Goal: Task Accomplishment & Management: Manage account settings

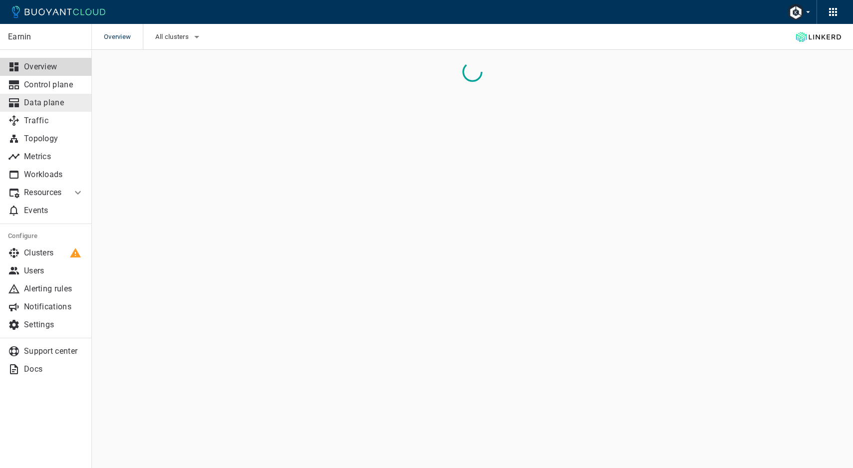
click at [63, 105] on p "Data plane" at bounding box center [54, 103] width 60 height 10
click at [204, 36] on icon "button" at bounding box center [201, 37] width 5 height 2
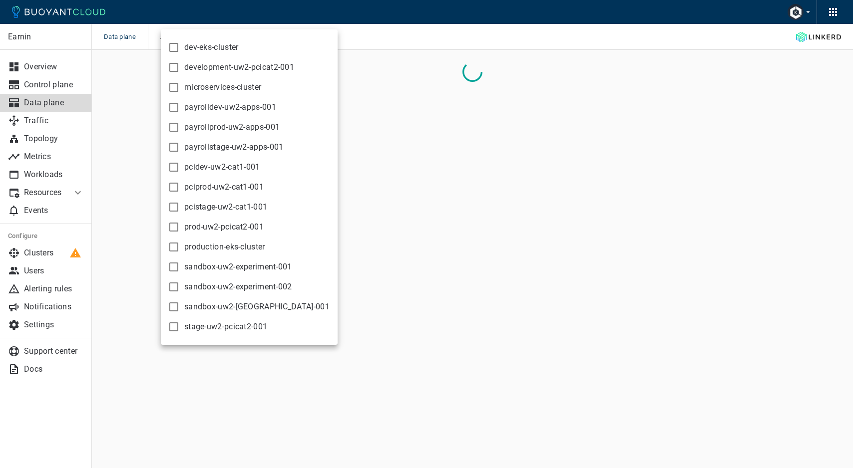
click at [205, 246] on span "production-eks-cluster" at bounding box center [224, 247] width 81 height 10
click at [180, 246] on input "production-eks-cluster" at bounding box center [174, 247] width 12 height 12
checkbox input "true"
click at [426, 13] on div at bounding box center [426, 234] width 853 height 468
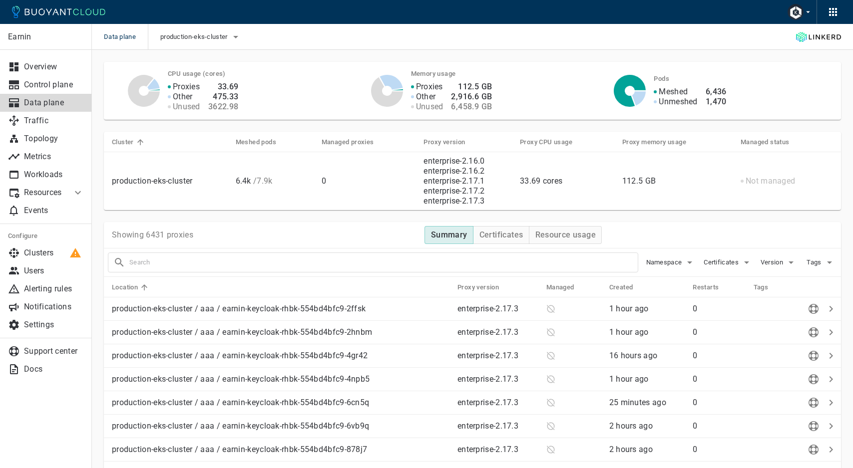
click at [275, 269] on input "text" at bounding box center [383, 263] width 508 height 14
type input "service-card-internal"
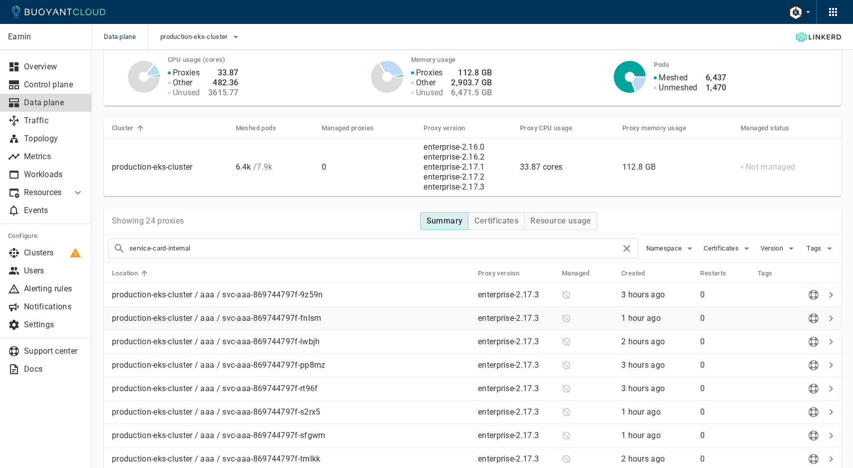
scroll to position [13, 0]
click at [678, 253] on span "Namespace" at bounding box center [665, 250] width 38 height 8
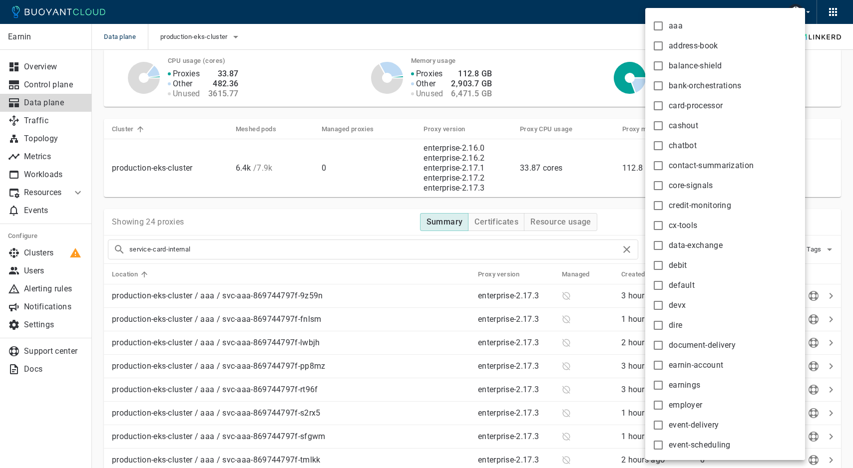
click at [658, 108] on input "card-processor" at bounding box center [658, 106] width 12 height 12
checkbox input "true"
click at [612, 223] on div at bounding box center [426, 234] width 853 height 468
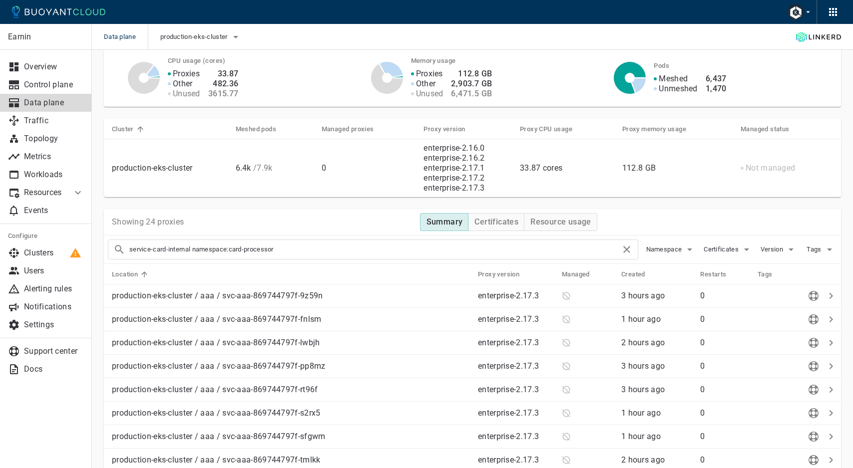
drag, startPoint x: 193, startPoint y: 251, endPoint x: 118, endPoint y: 247, distance: 74.5
click at [118, 247] on div "service-card-internal namespace:card-processor" at bounding box center [373, 250] width 530 height 20
type input "namespace:card-processor"
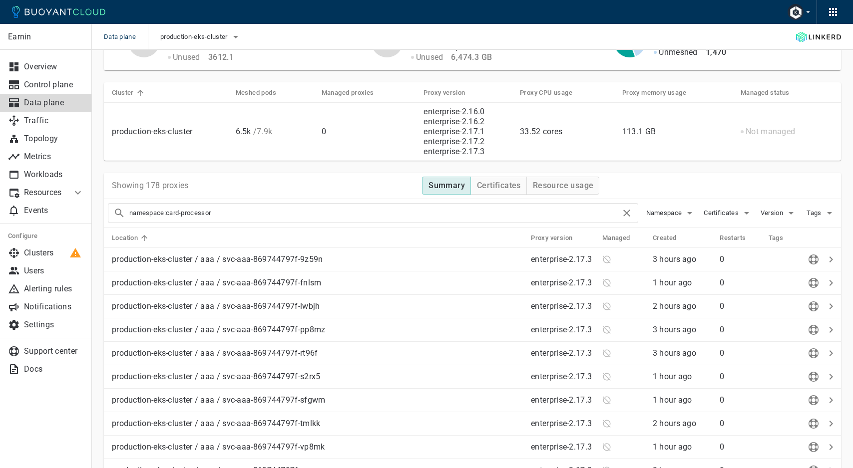
scroll to position [48, 0]
click at [46, 126] on link "Traffic" at bounding box center [46, 121] width 92 height 18
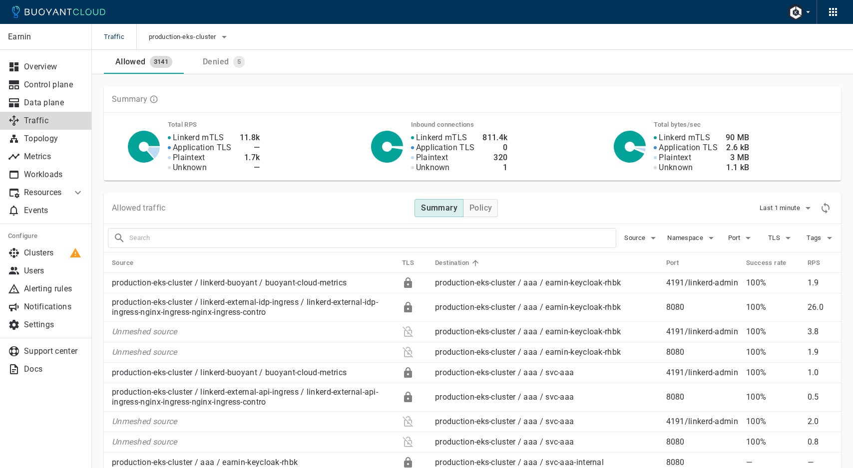
click at [293, 236] on input "text" at bounding box center [372, 238] width 486 height 14
type input "service-card-internal"
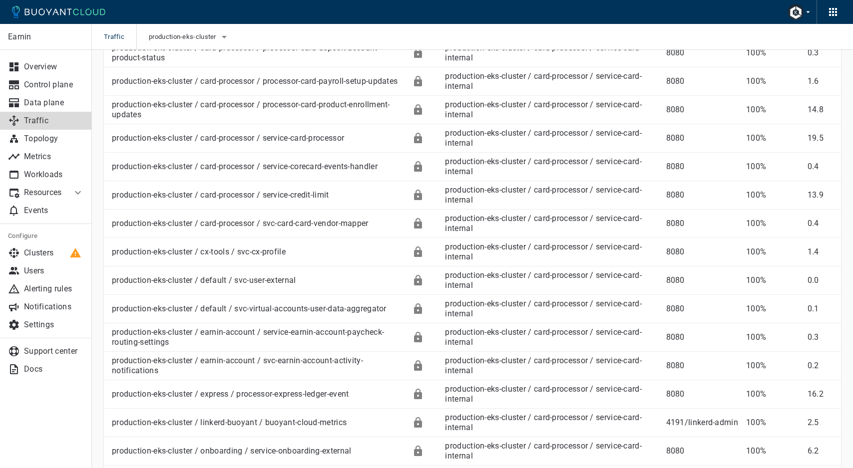
scroll to position [466, 0]
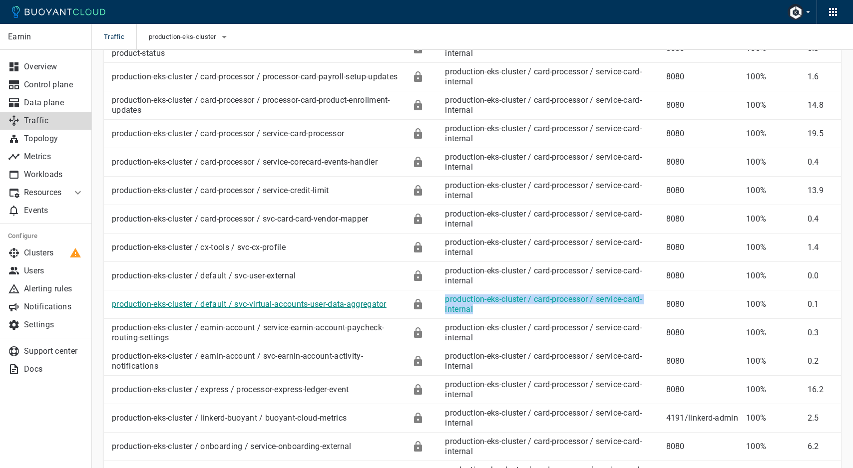
click at [358, 305] on link "production-eks-cluster / default / svc-virtual-accounts-user-data-aggregator" at bounding box center [249, 304] width 275 height 9
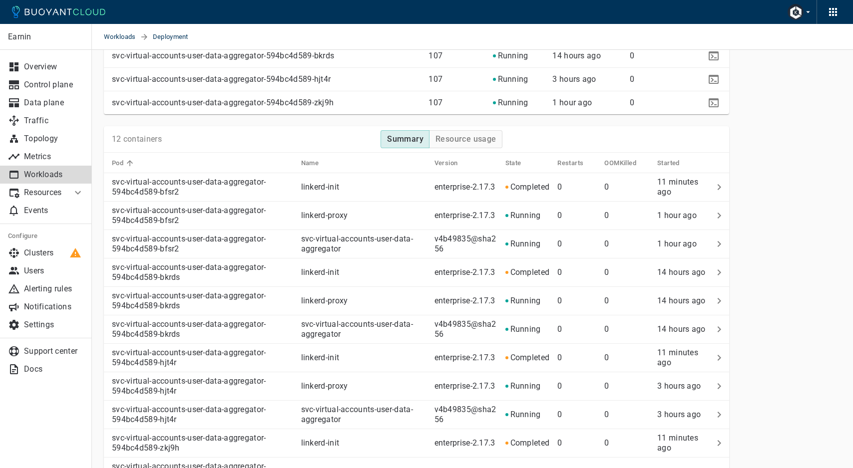
scroll to position [585, 0]
click at [58, 254] on p "Clusters" at bounding box center [54, 253] width 60 height 10
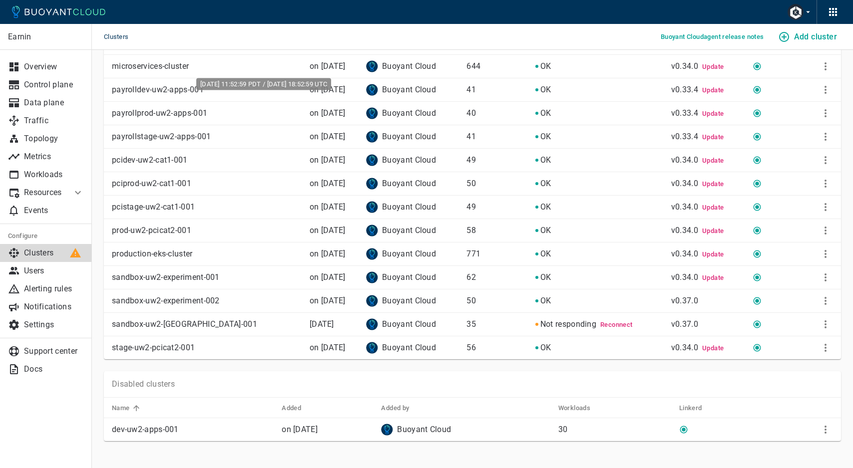
scroll to position [114, 0]
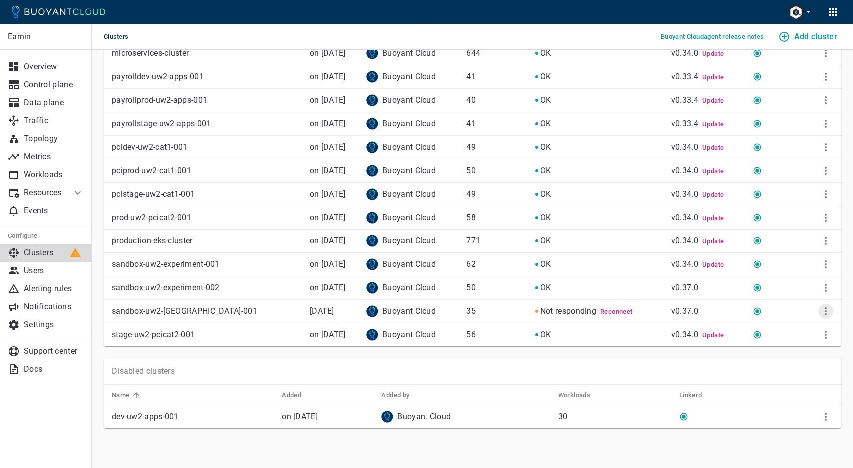
click at [826, 315] on icon "More" at bounding box center [825, 312] width 12 height 12
click at [795, 384] on li "Remove" at bounding box center [792, 386] width 105 height 18
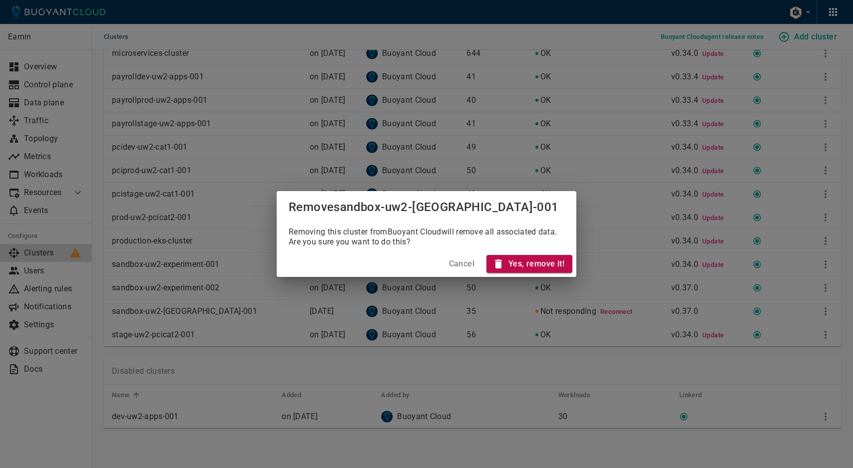
click at [537, 266] on h4 "Yes, remove it!" at bounding box center [536, 264] width 56 height 10
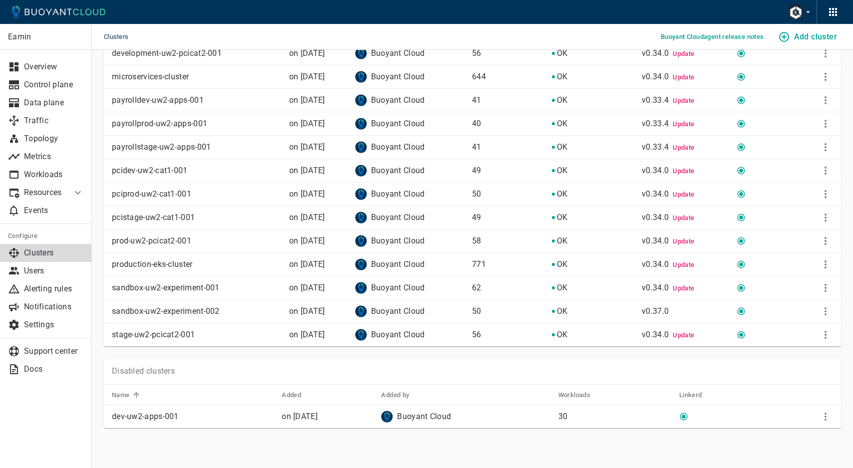
scroll to position [90, 0]
click at [823, 414] on icon "More" at bounding box center [825, 417] width 12 height 12
click at [792, 445] on li "Remove" at bounding box center [792, 447] width 105 height 18
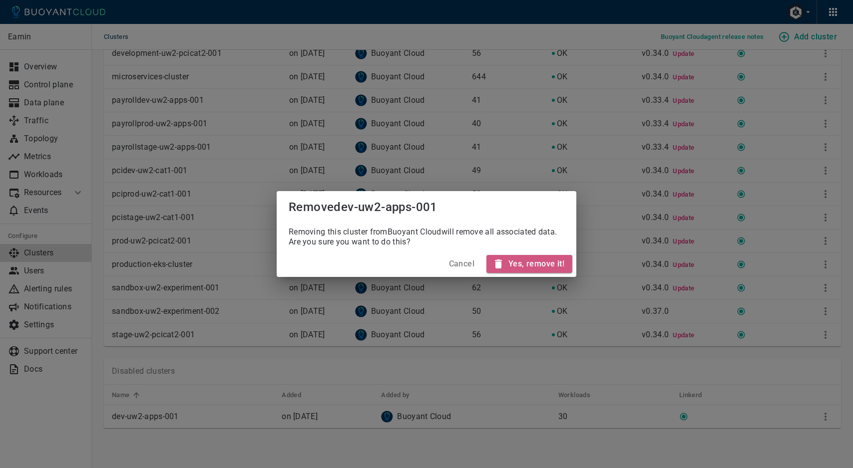
click at [546, 260] on h4 "Yes, remove it!" at bounding box center [536, 264] width 56 height 10
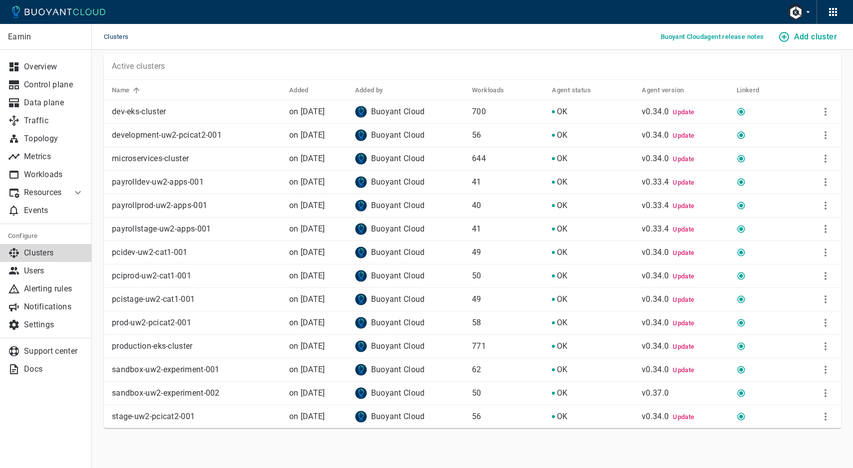
scroll to position [0, 0]
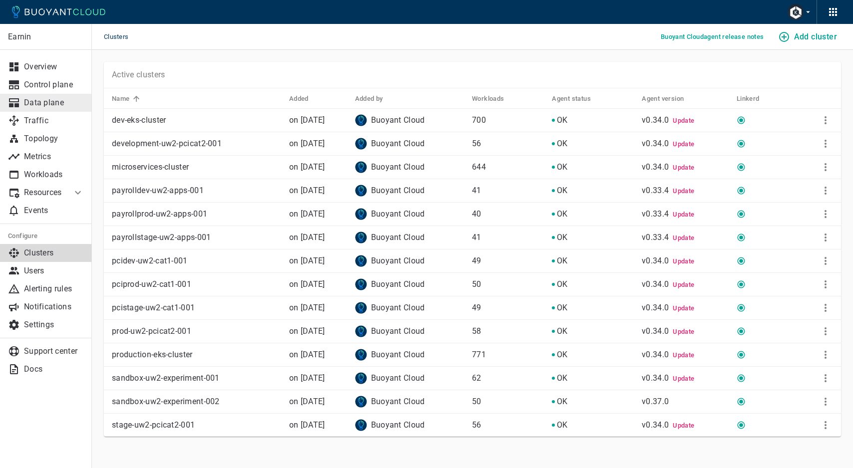
click at [62, 100] on p "Data plane" at bounding box center [54, 103] width 60 height 10
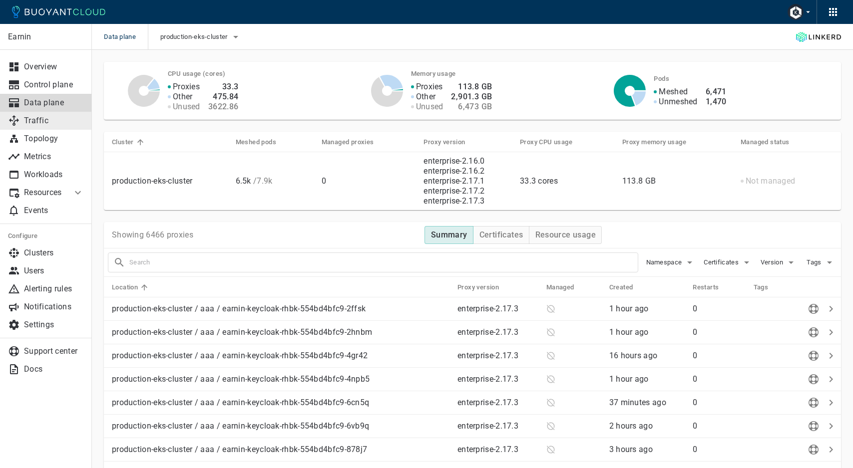
click at [43, 118] on p "Traffic" at bounding box center [54, 121] width 60 height 10
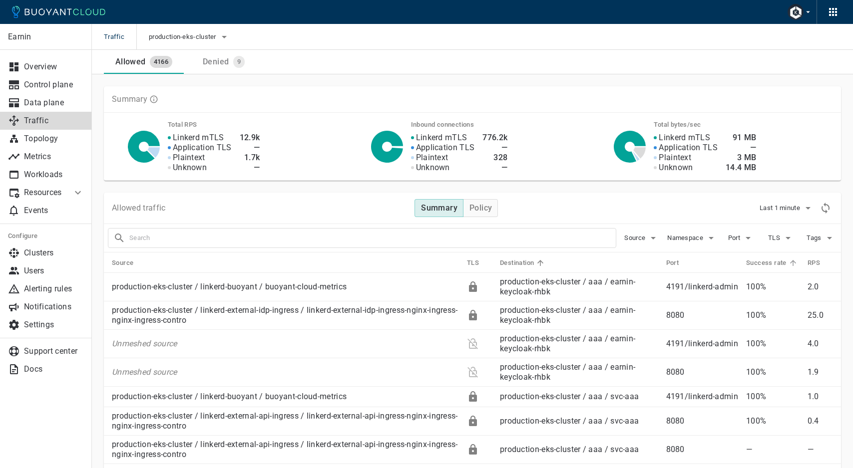
click at [771, 264] on h5 "Success rate" at bounding box center [766, 263] width 40 height 8
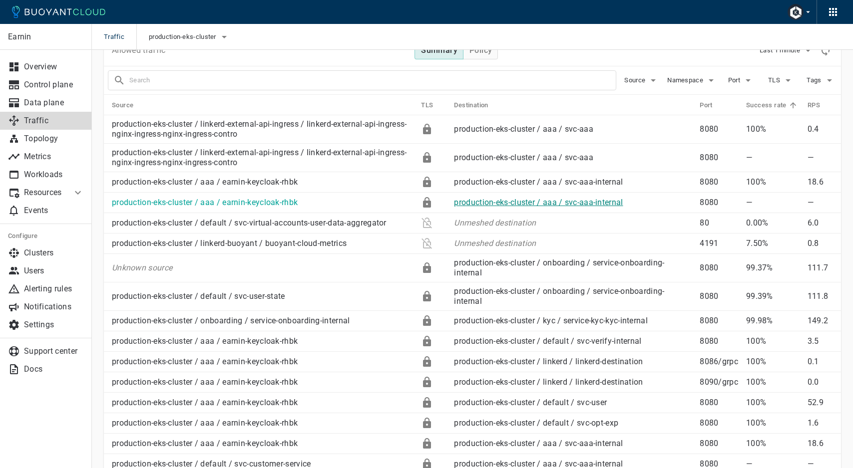
scroll to position [168, 0]
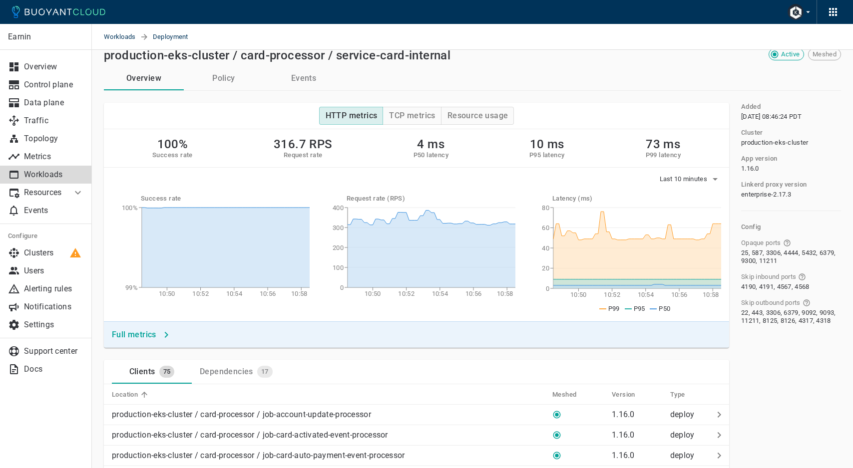
scroll to position [12, 0]
